Goal: Transaction & Acquisition: Purchase product/service

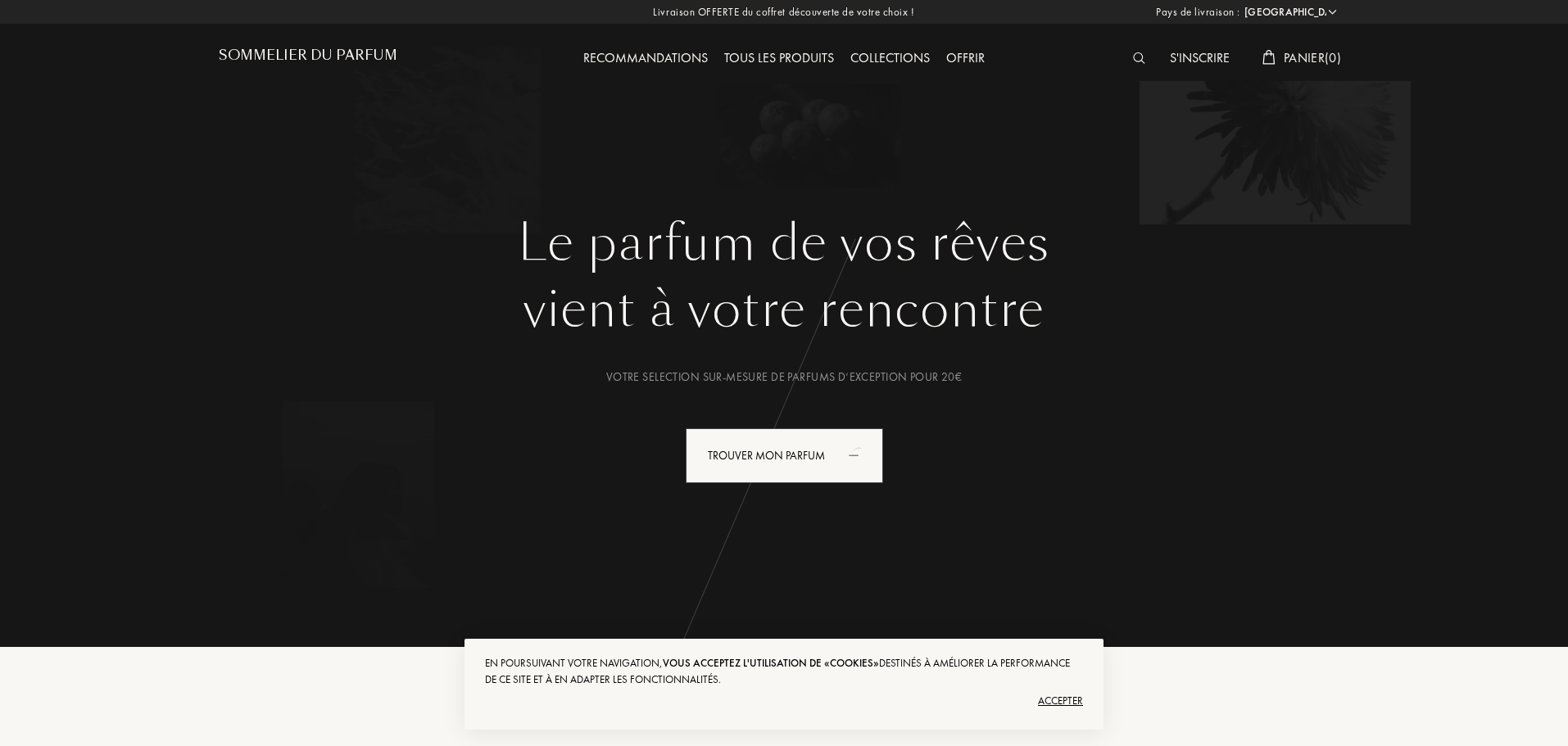
select select "FR"
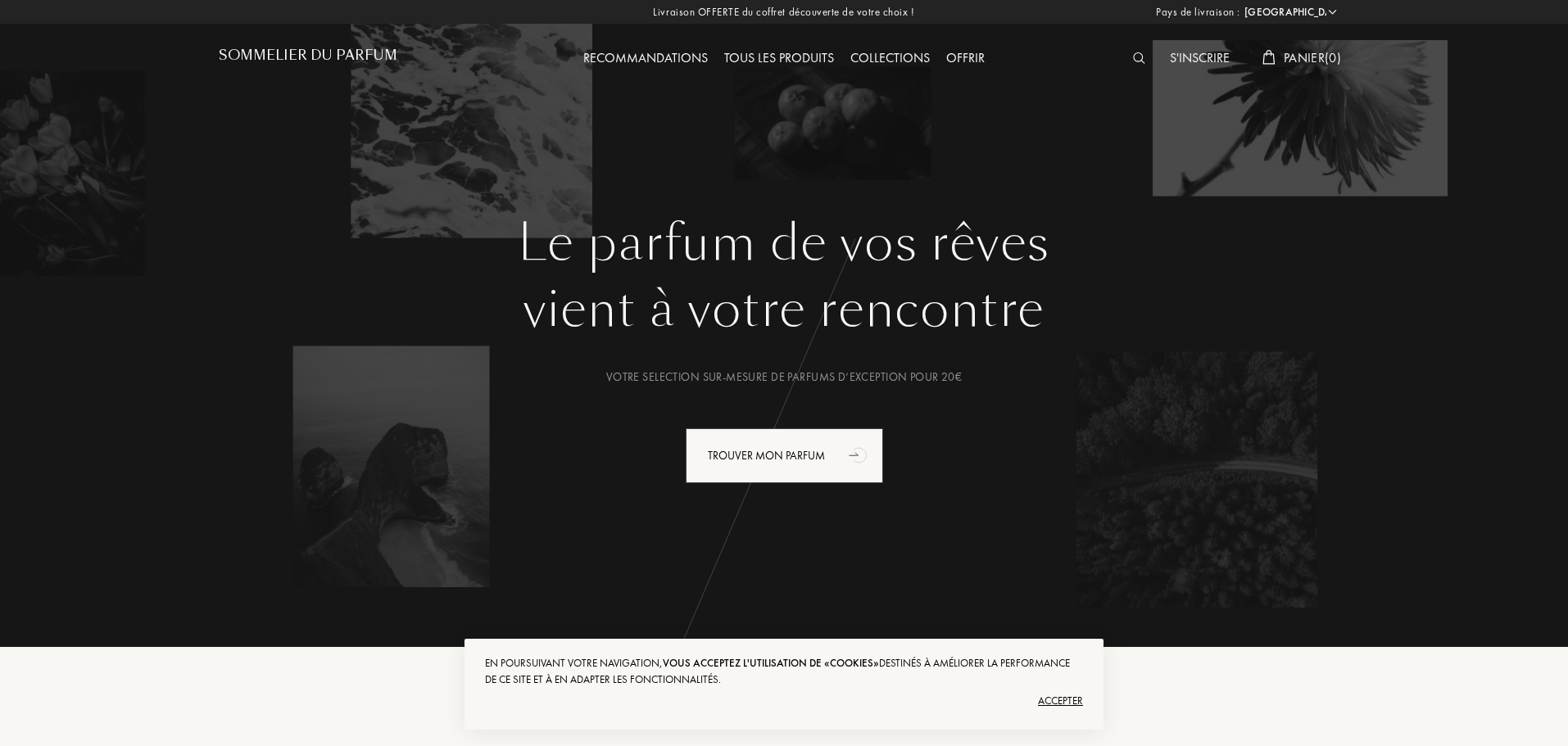
click at [1138, 53] on img at bounding box center [1139, 58] width 13 height 12
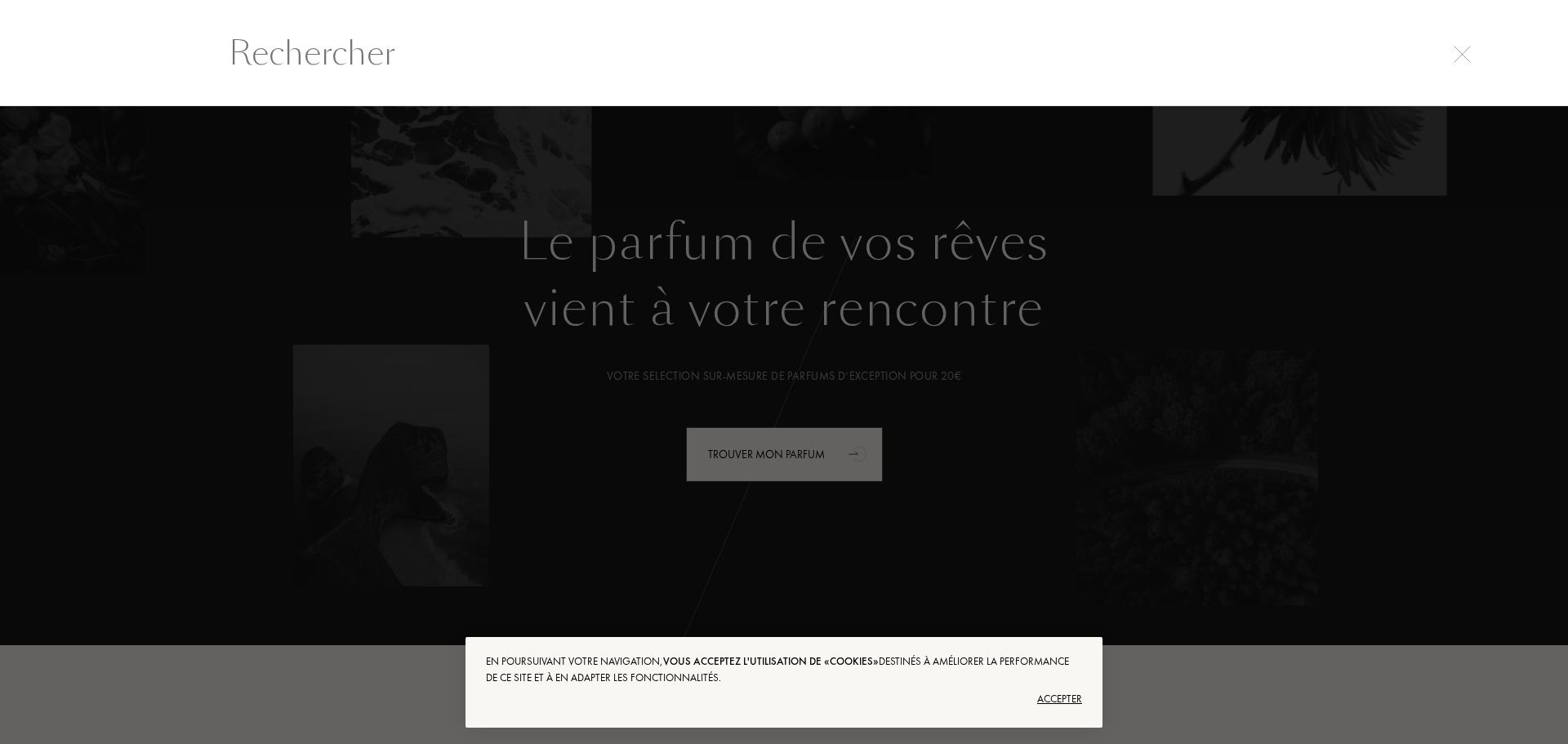
scroll to position [1, 0]
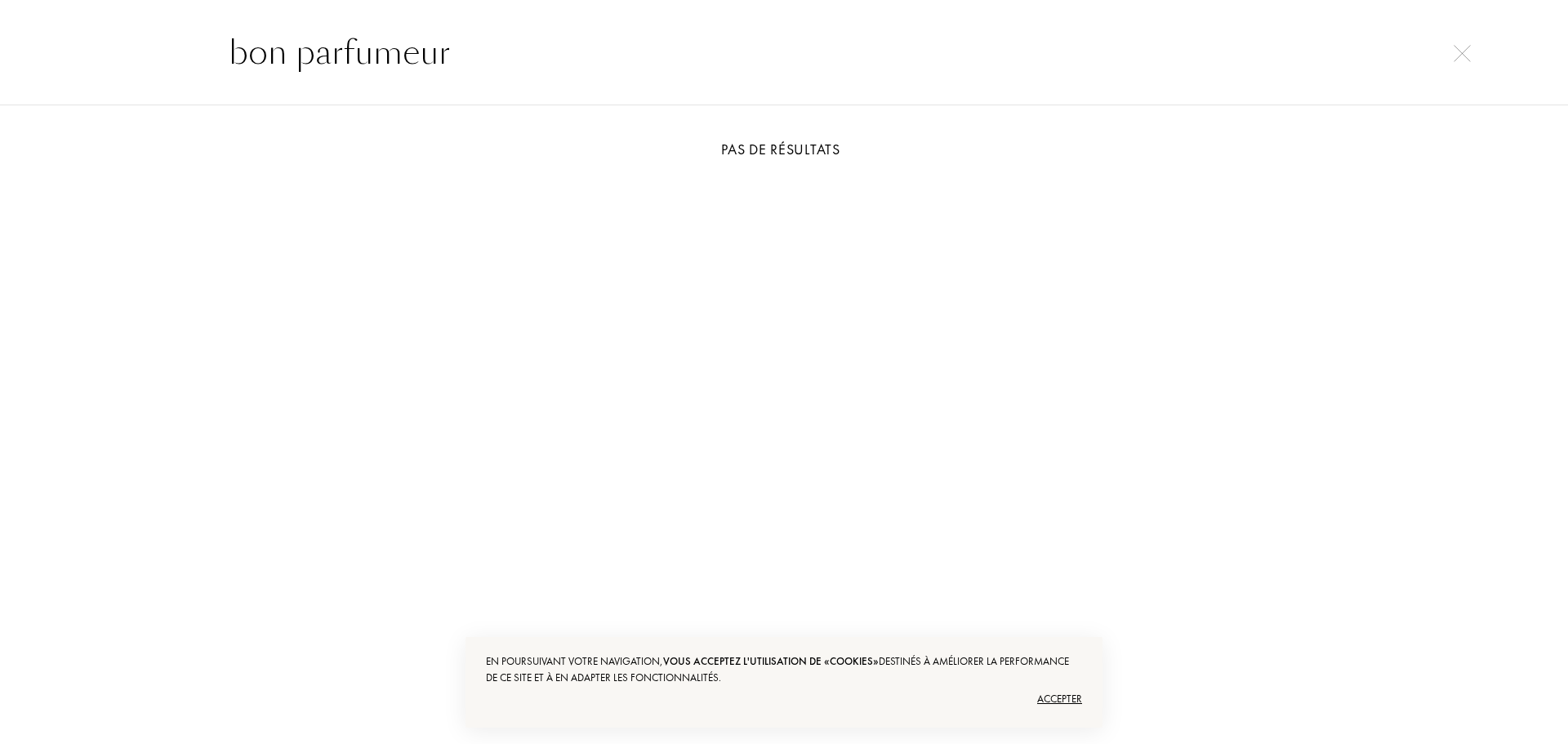
type input "bon parfumeur"
drag, startPoint x: 508, startPoint y: 52, endPoint x: 112, endPoint y: 49, distance: 396.0
click at [112, 49] on div "bon parfumeur" at bounding box center [784, 52] width 1568 height 106
type input "0"
type input "at the barbe"
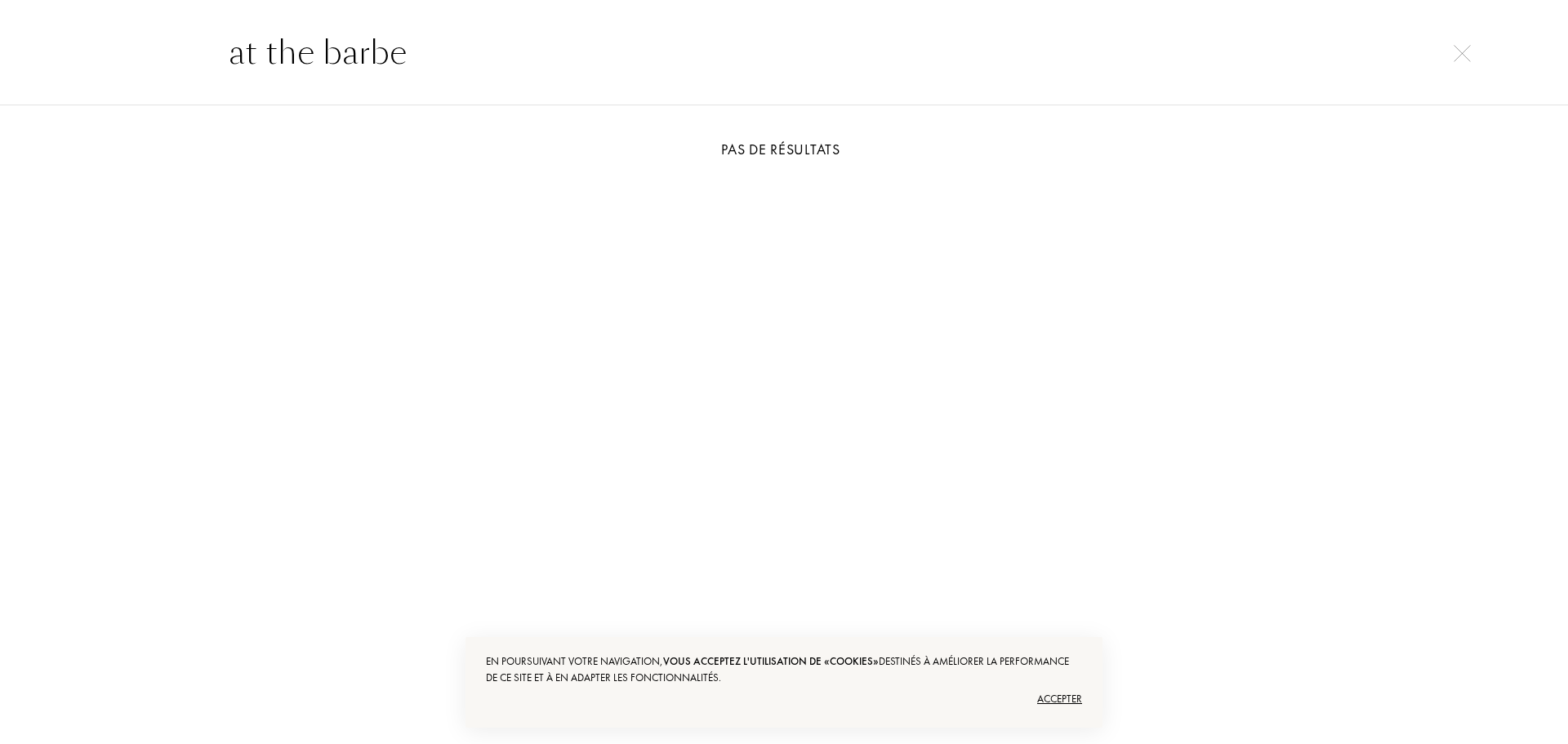
drag, startPoint x: 415, startPoint y: 49, endPoint x: 173, endPoint y: 78, distance: 243.7
click at [173, 78] on div "at the barbe" at bounding box center [784, 52] width 1568 height 106
type input "m"
type input "[PERSON_NAME]"
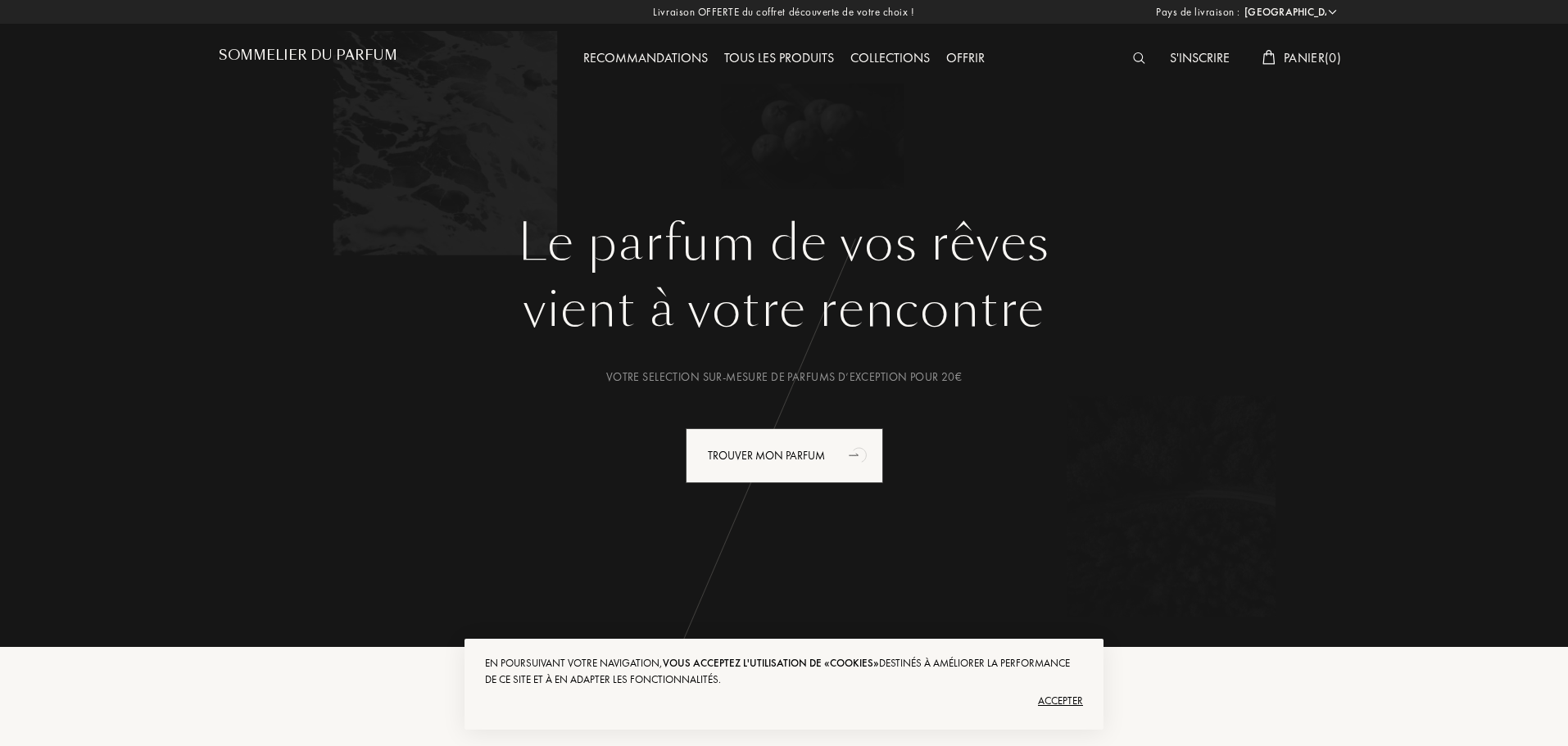
select select "FR"
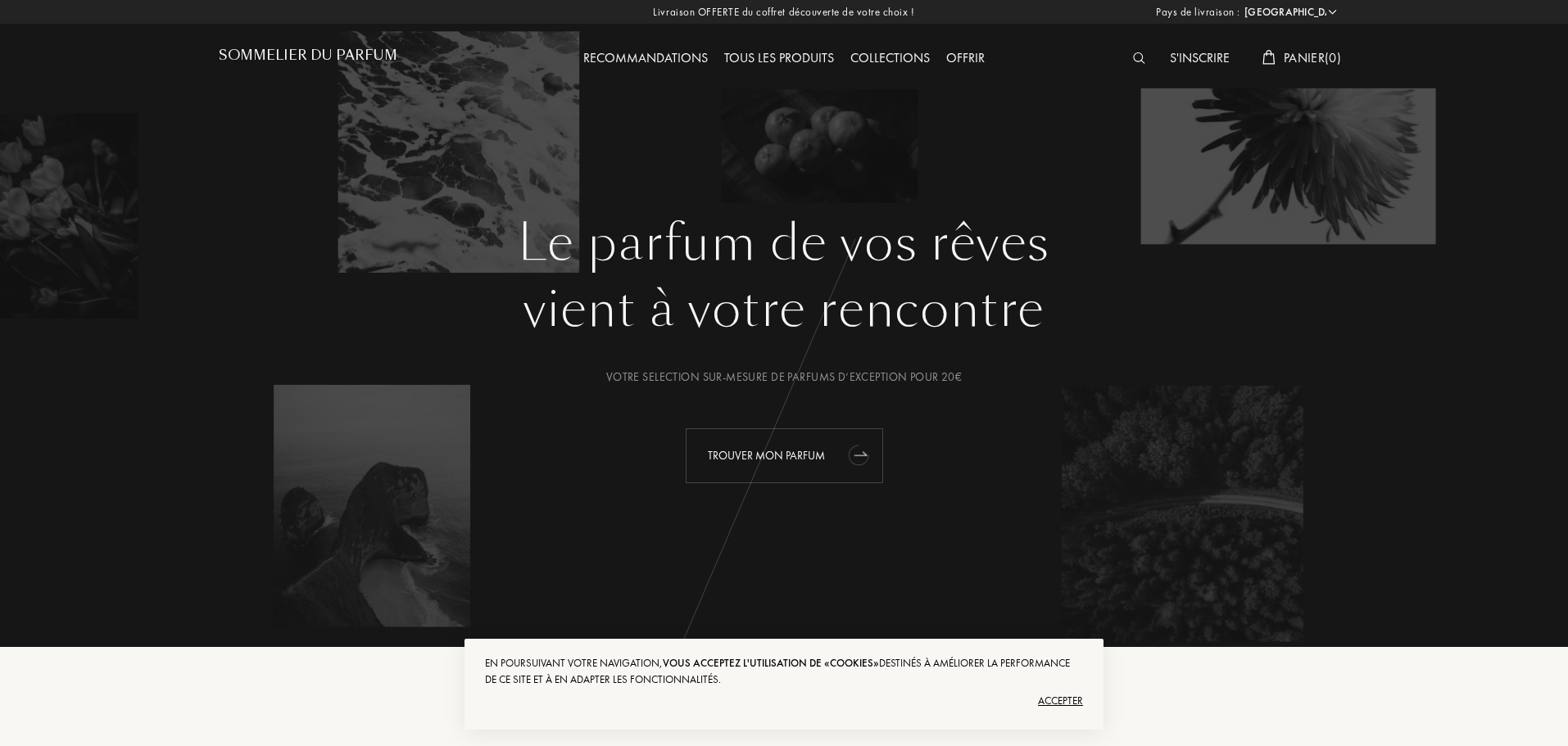
click at [853, 458] on icon "animation" at bounding box center [857, 456] width 26 height 26
